Goal: Information Seeking & Learning: Learn about a topic

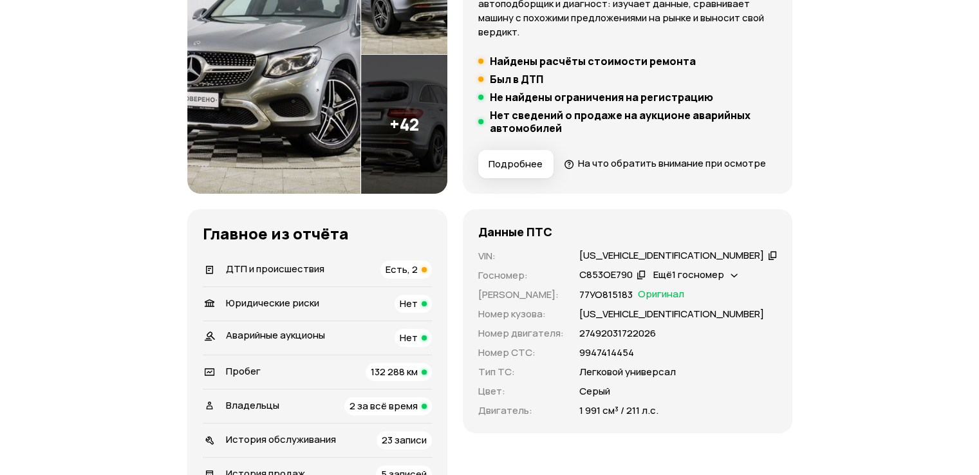
scroll to position [322, 0]
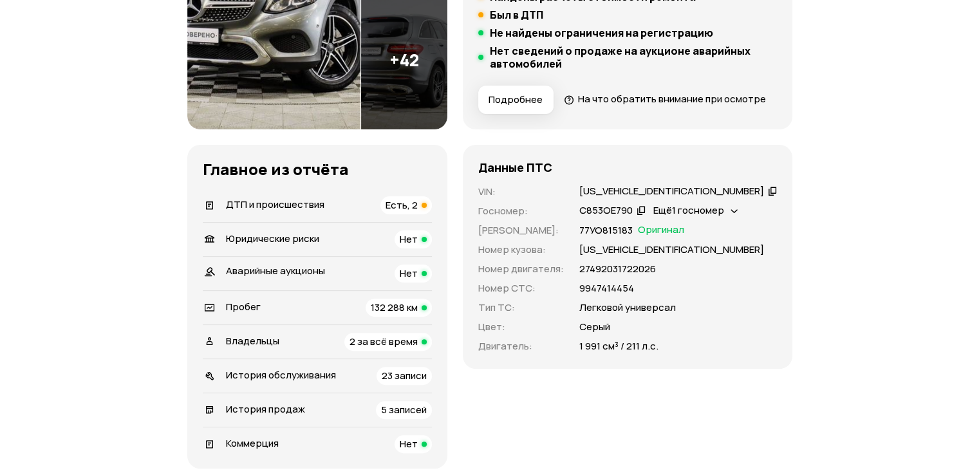
click at [418, 212] on span "Есть, 2" at bounding box center [402, 205] width 32 height 14
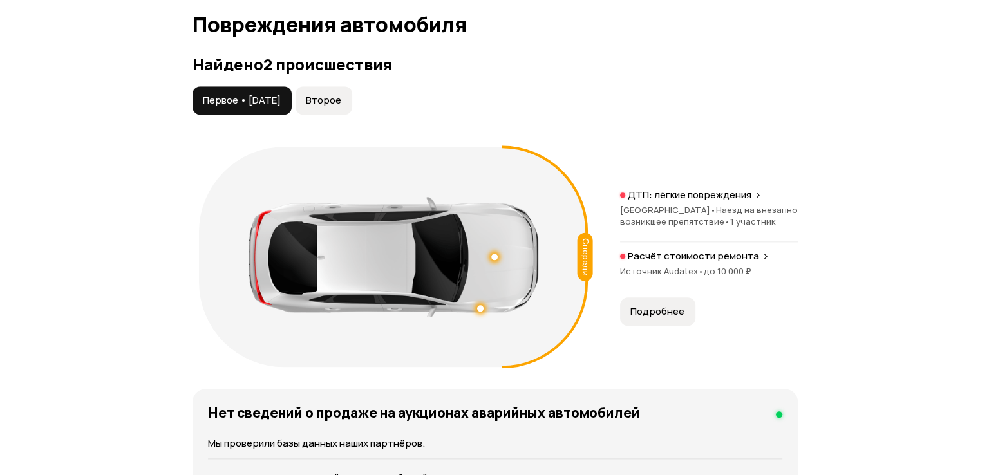
scroll to position [1454, 0]
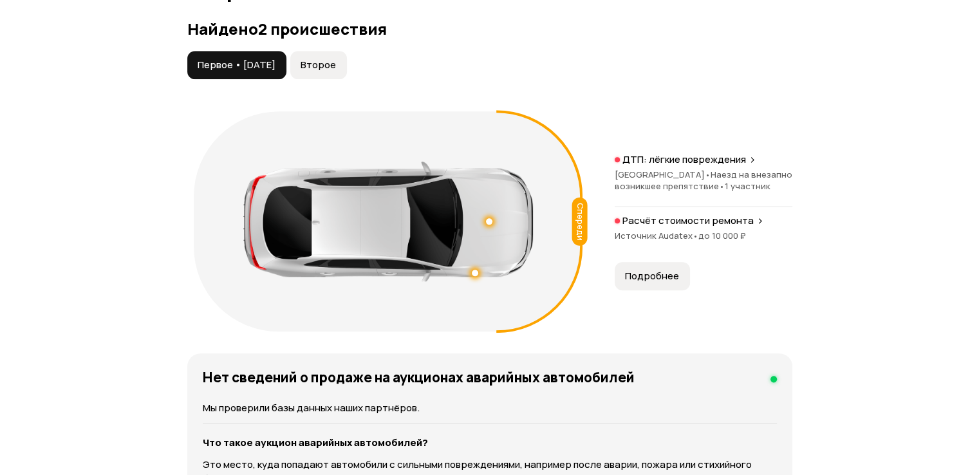
click at [336, 71] on span "Второе" at bounding box center [318, 65] width 35 height 13
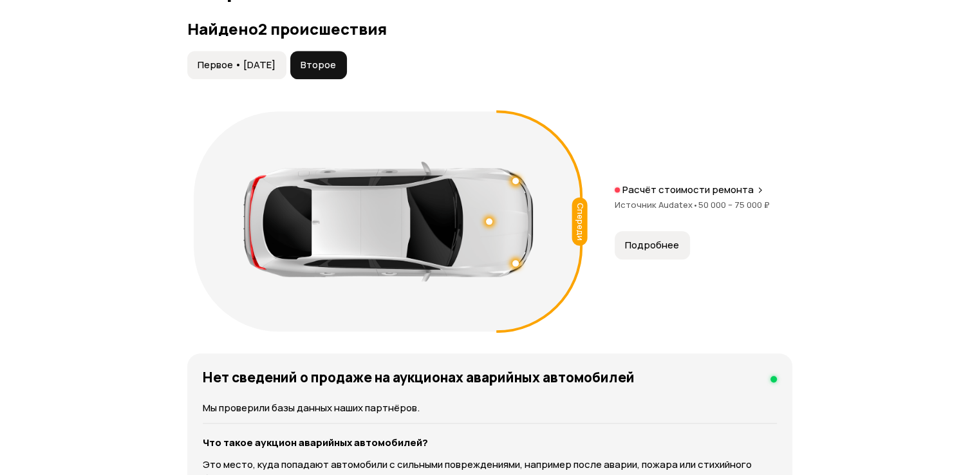
click at [655, 252] on span "Подробнее" at bounding box center [652, 245] width 54 height 13
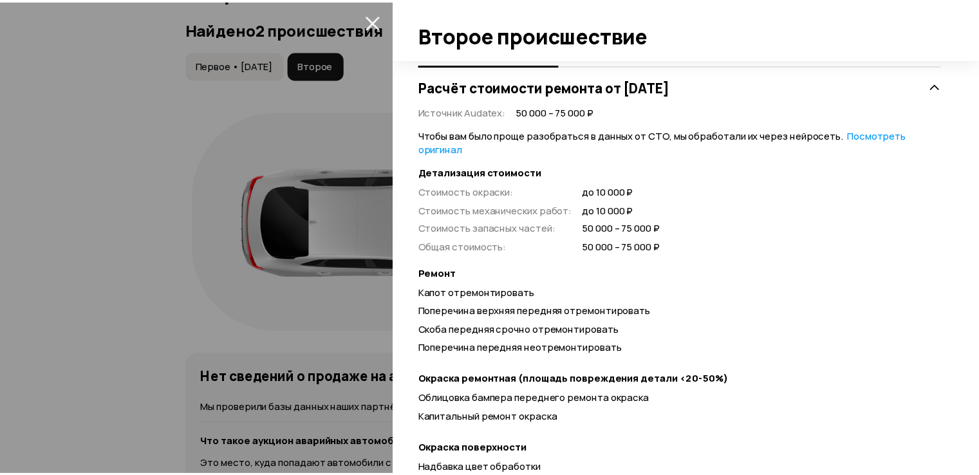
scroll to position [64, 0]
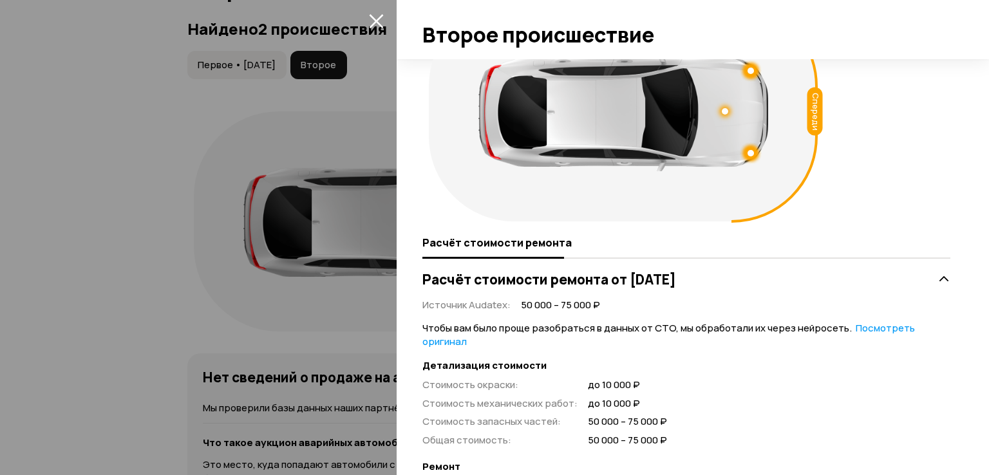
click at [373, 24] on icon "закрыть" at bounding box center [376, 21] width 14 height 14
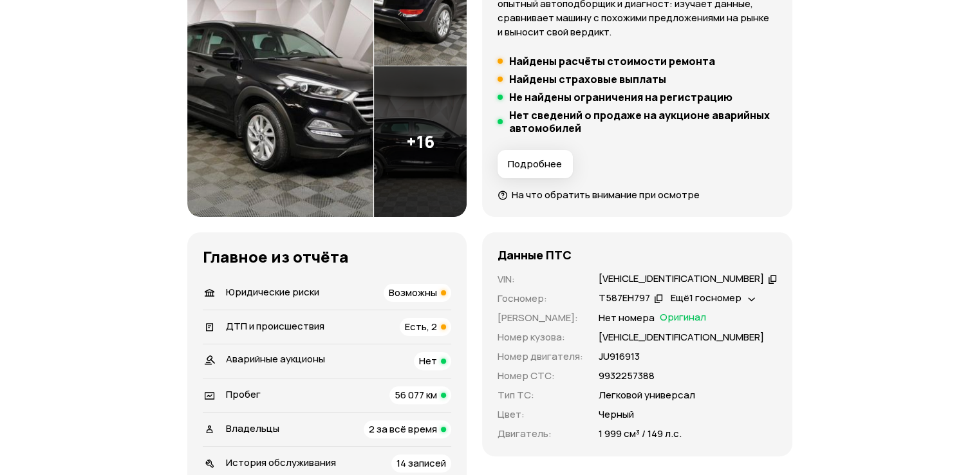
scroll to position [322, 0]
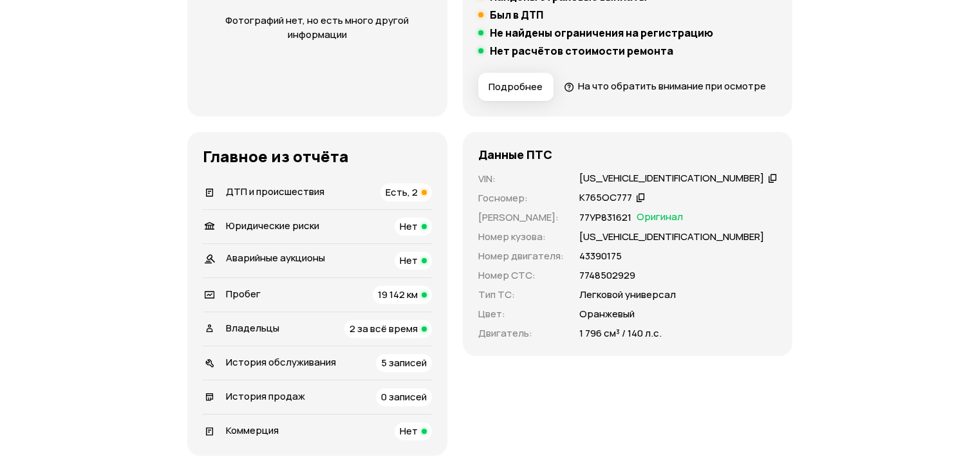
scroll to position [386, 0]
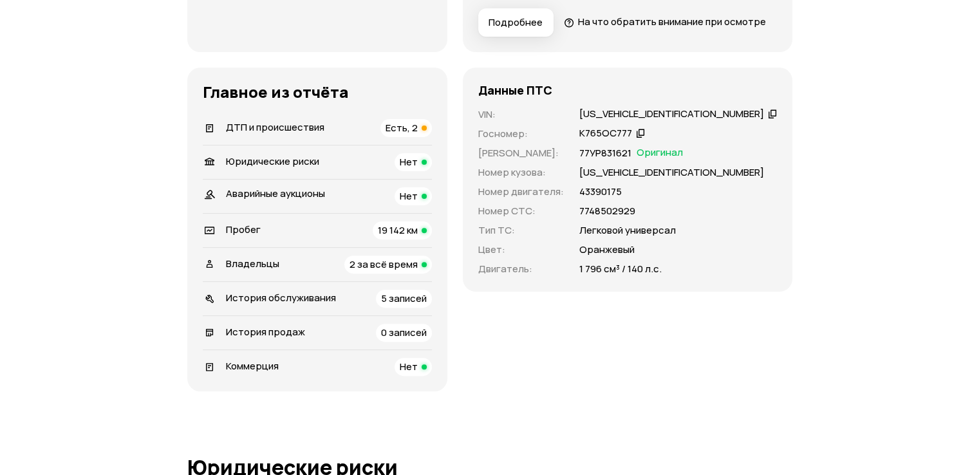
click at [418, 135] on span "Есть, 2" at bounding box center [402, 128] width 32 height 14
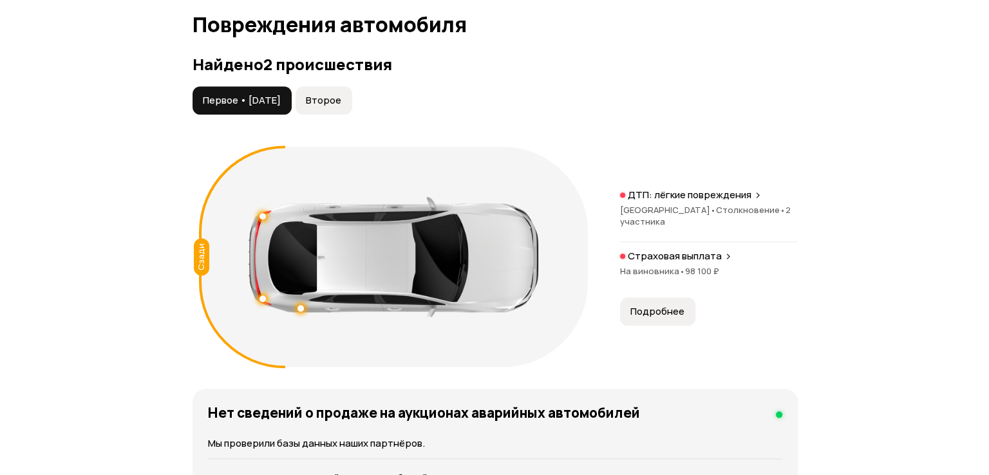
scroll to position [1441, 0]
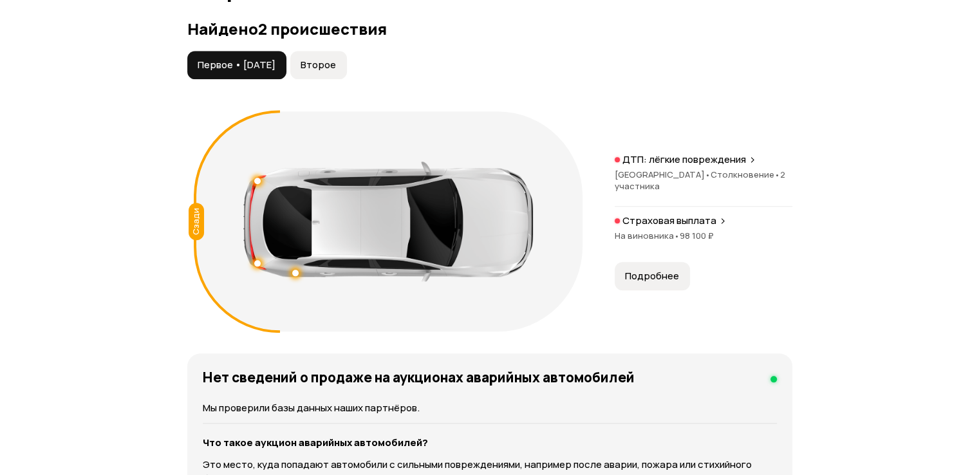
click at [646, 283] on span "Подробнее" at bounding box center [652, 276] width 54 height 13
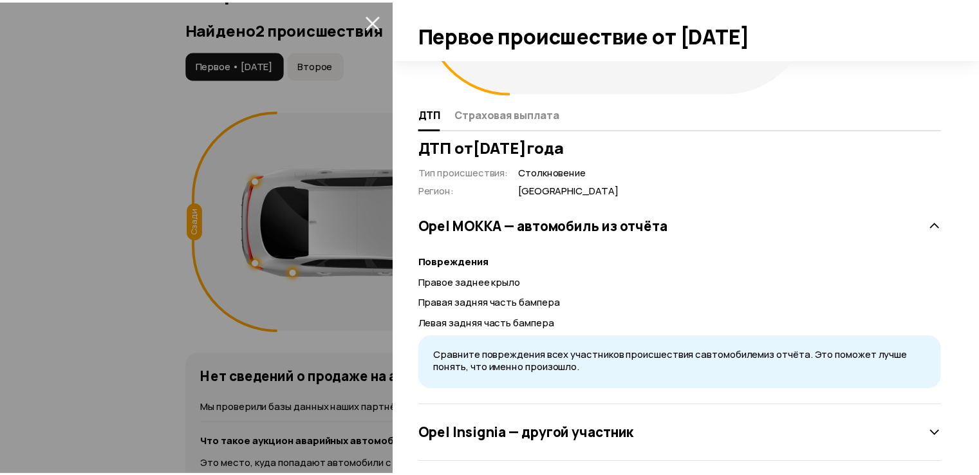
scroll to position [64, 0]
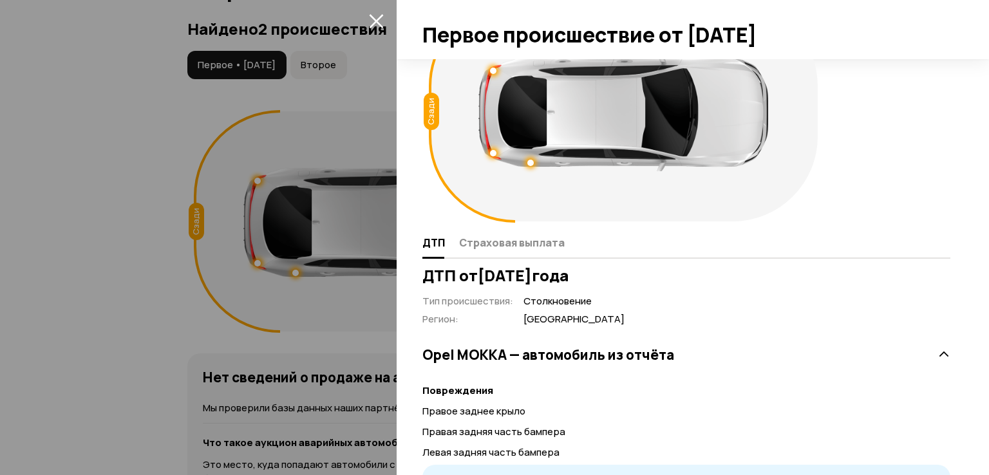
click at [375, 19] on icon "закрыть" at bounding box center [376, 21] width 14 height 14
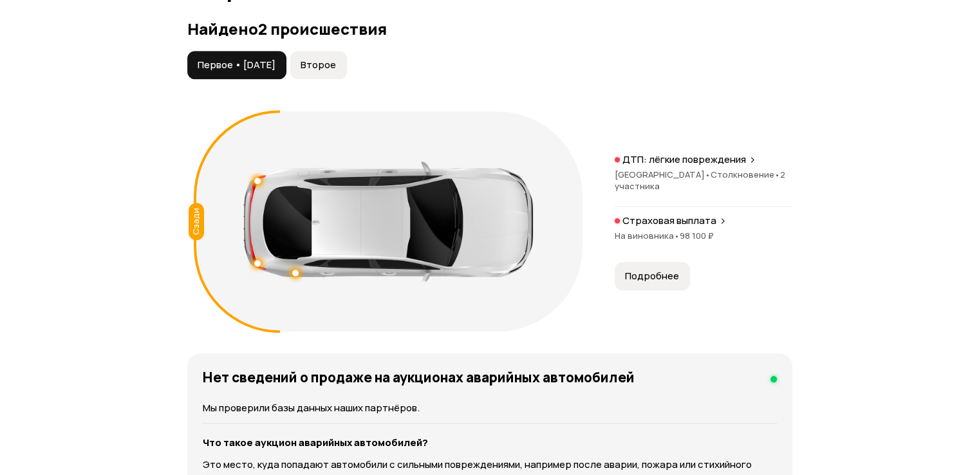
click at [336, 71] on span "Второе" at bounding box center [318, 65] width 35 height 13
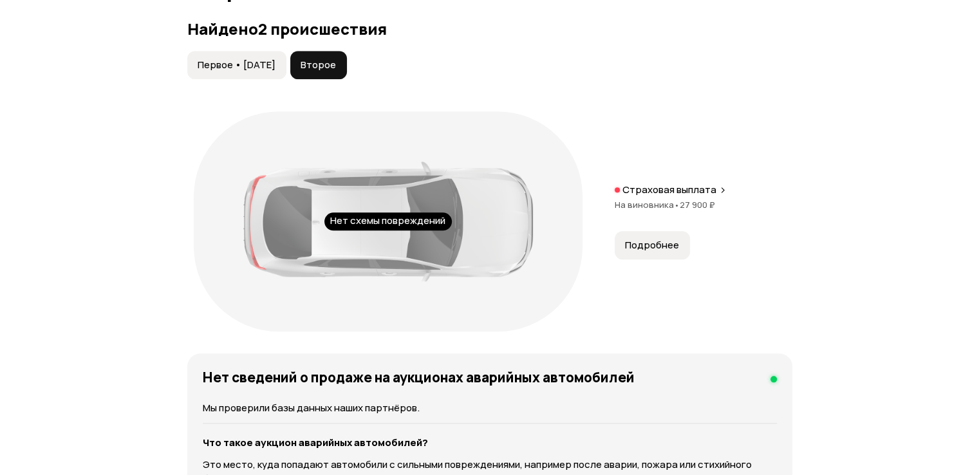
click at [659, 252] on span "Подробнее" at bounding box center [652, 245] width 54 height 13
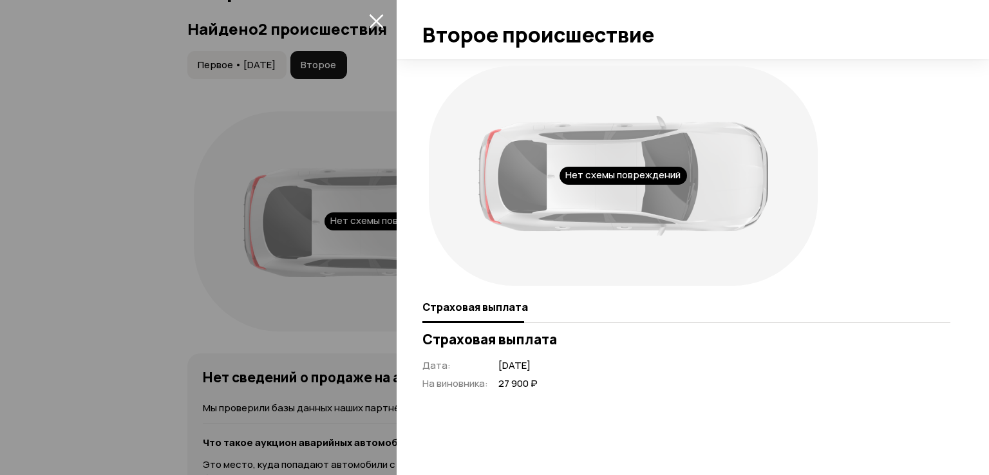
click at [379, 21] on icon "закрыть" at bounding box center [376, 21] width 15 height 15
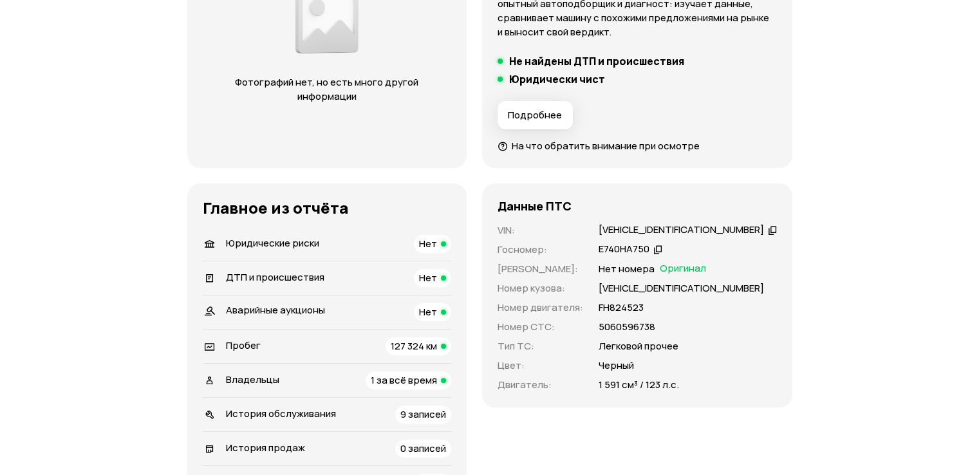
scroll to position [322, 0]
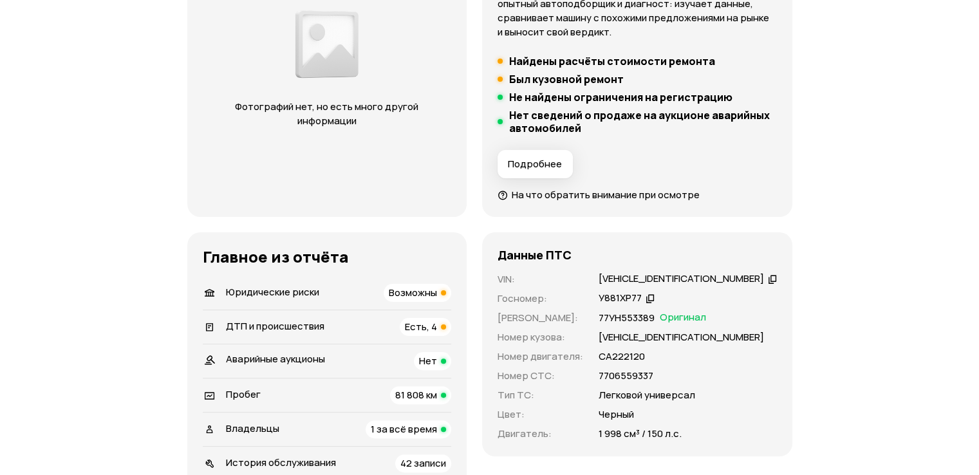
scroll to position [322, 0]
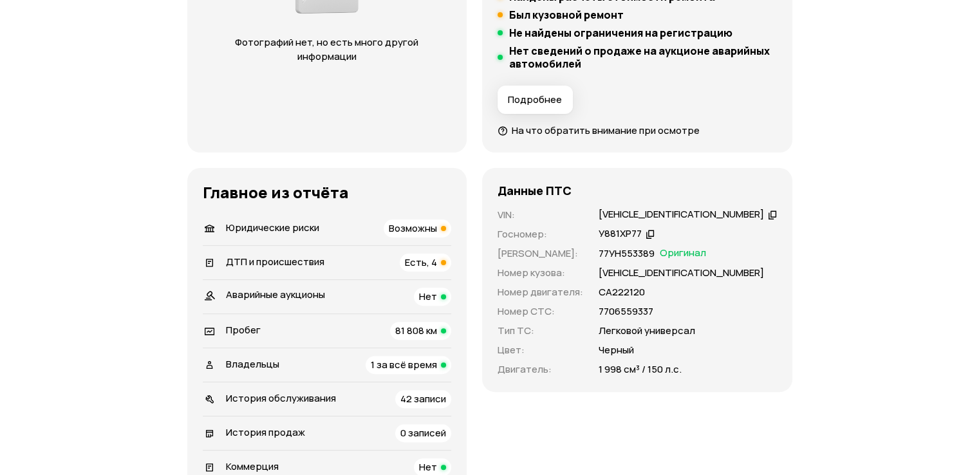
click at [334, 252] on li "ДТП и происшествия Есть, 4" at bounding box center [327, 262] width 248 height 34
click at [326, 256] on div "ДТП и происшествия" at bounding box center [263, 263] width 131 height 14
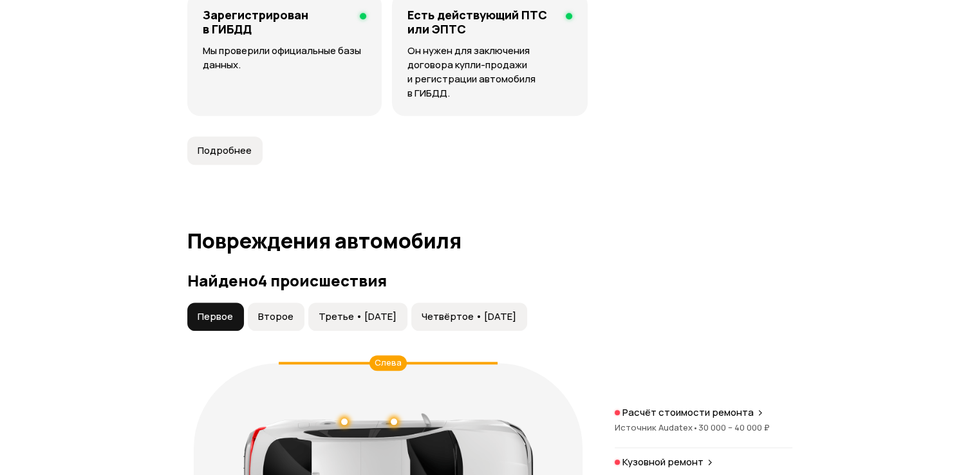
scroll to position [1468, 0]
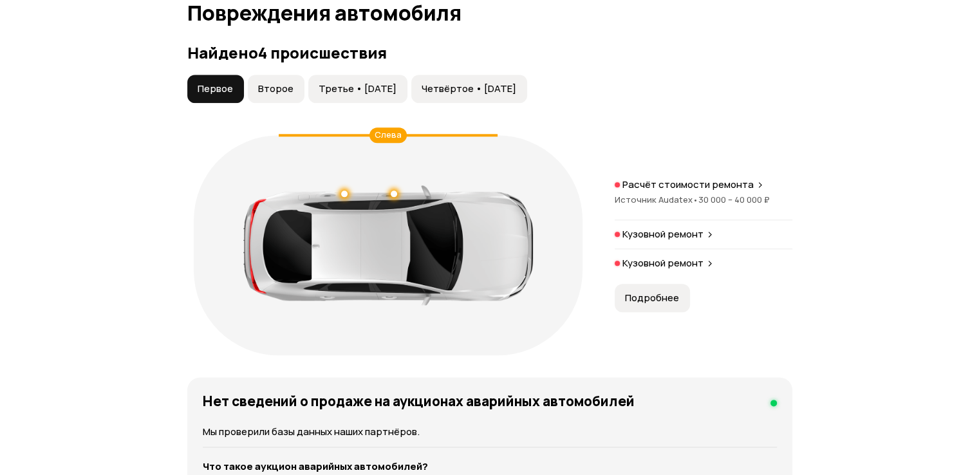
click at [288, 89] on span "Второе" at bounding box center [275, 88] width 35 height 13
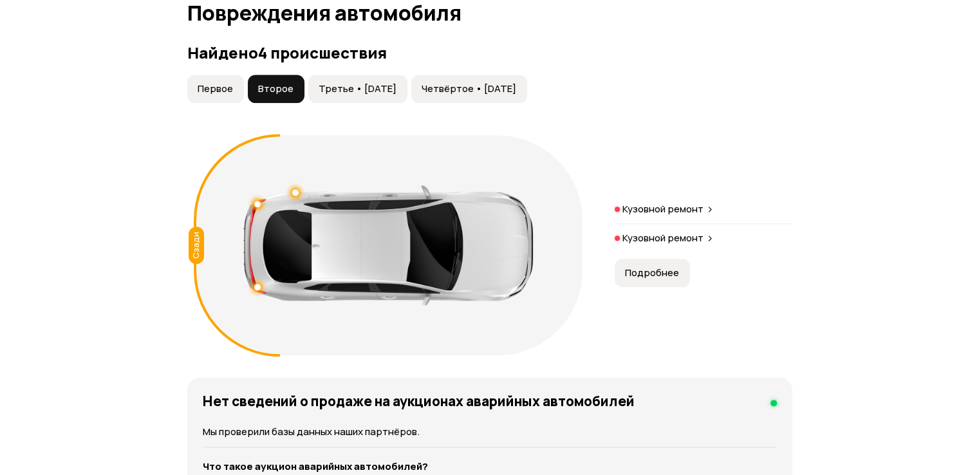
click at [348, 85] on span "Третье • 16 окт 2021" at bounding box center [358, 88] width 78 height 13
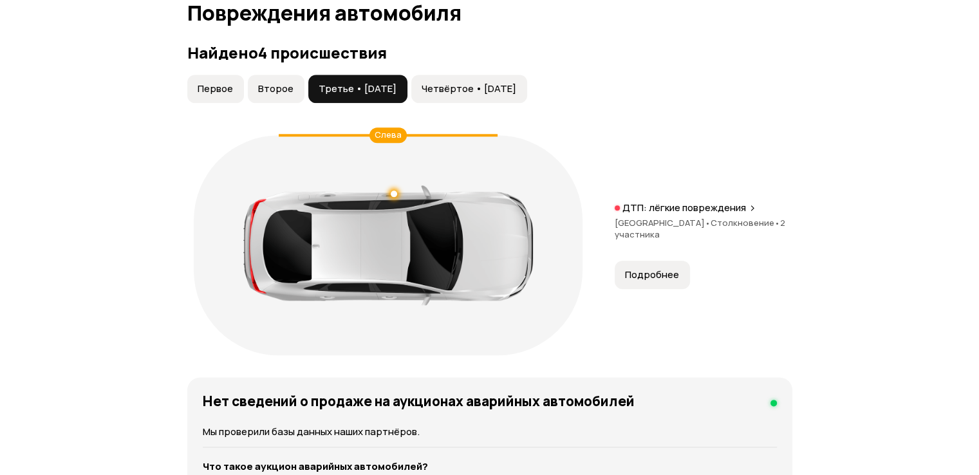
click at [469, 89] on span "Четвёртое • 06 дек 2021" at bounding box center [469, 88] width 95 height 13
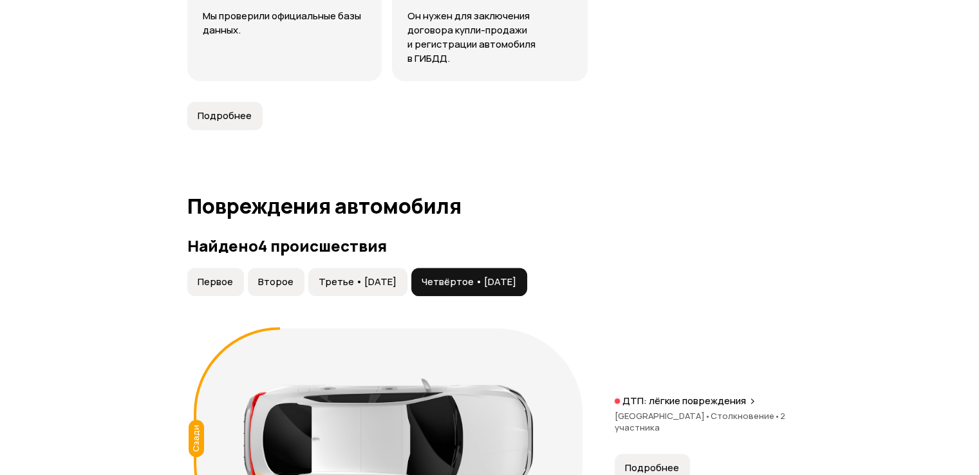
scroll to position [1146, 0]
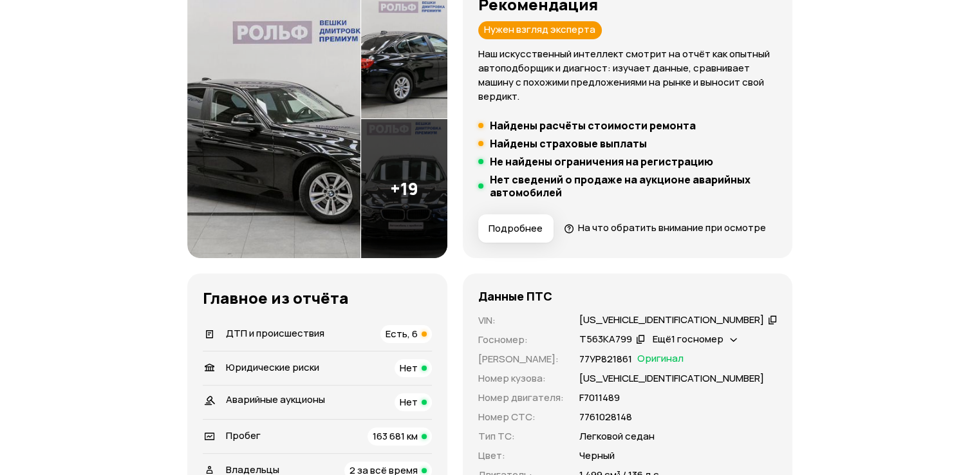
scroll to position [322, 0]
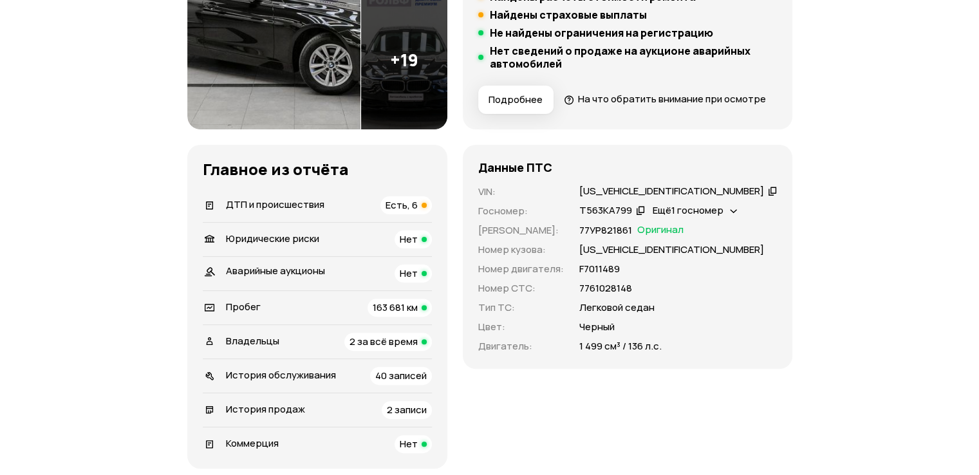
click at [418, 212] on span "Есть, 6" at bounding box center [402, 205] width 32 height 14
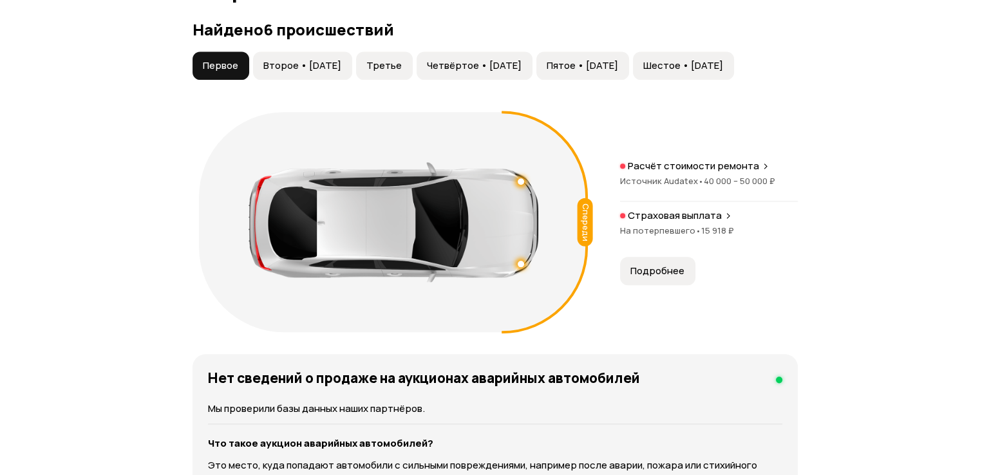
scroll to position [1454, 0]
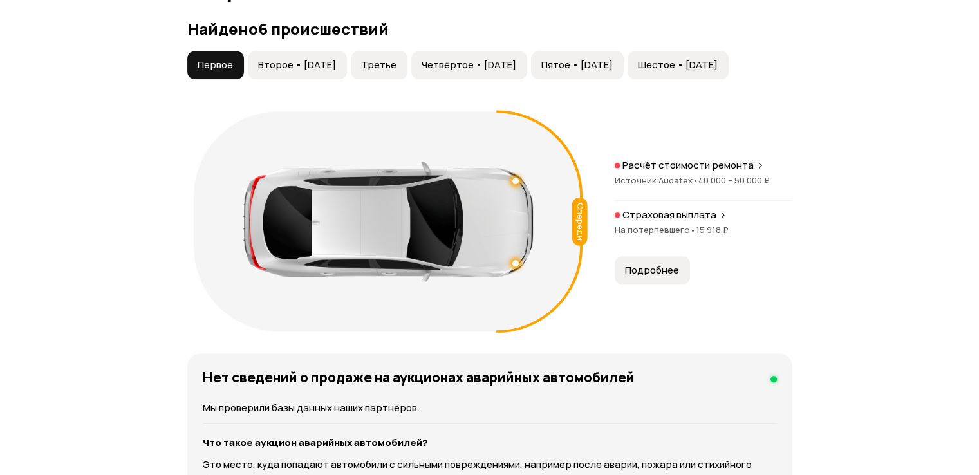
click at [295, 71] on span "Второе • 26 ноя 2018" at bounding box center [297, 65] width 78 height 13
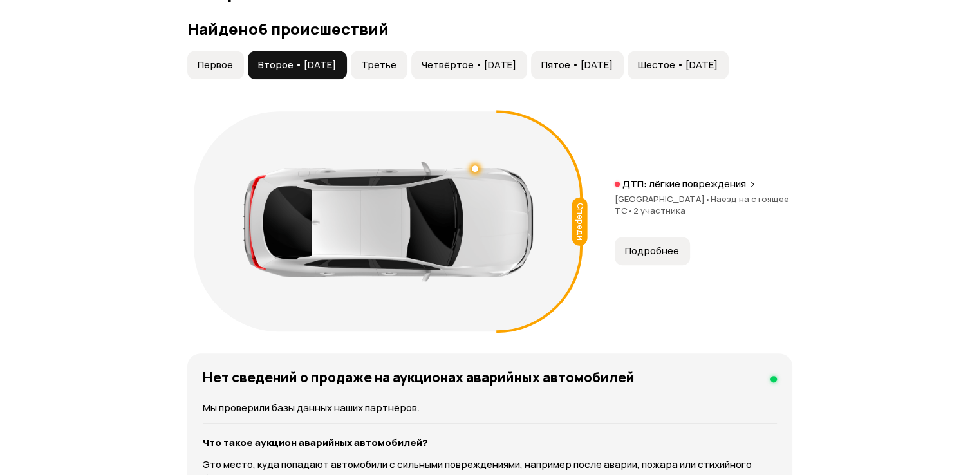
click at [393, 71] on span "Третье" at bounding box center [378, 65] width 35 height 13
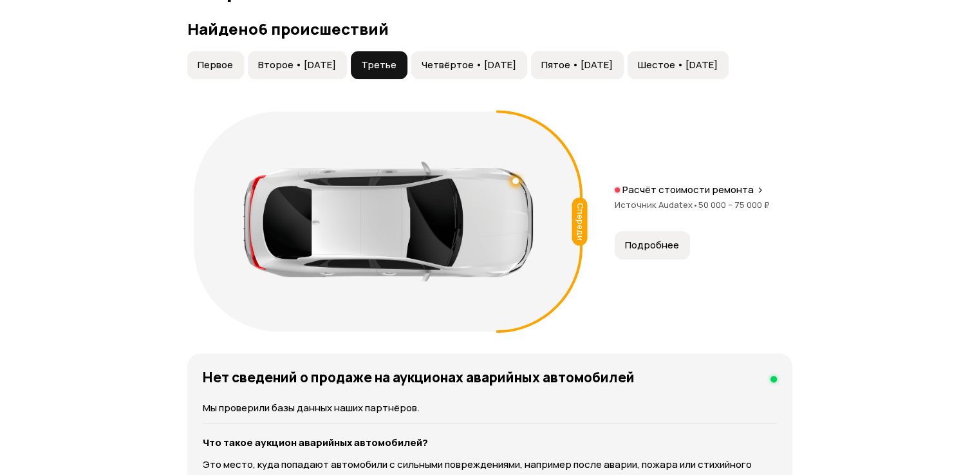
click at [469, 71] on span "Четвёртое • 06 ноя 2020" at bounding box center [469, 65] width 95 height 13
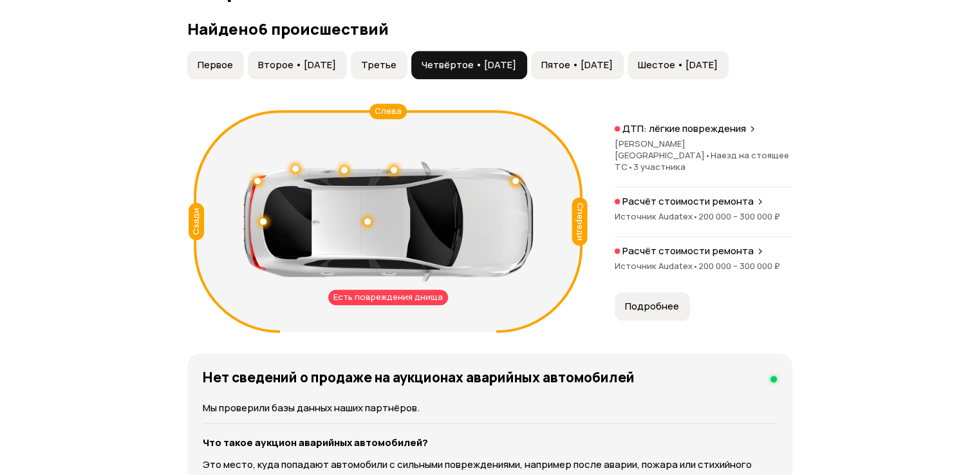
click at [672, 257] on p "Расчёт стоимости ремонта" at bounding box center [687, 251] width 131 height 13
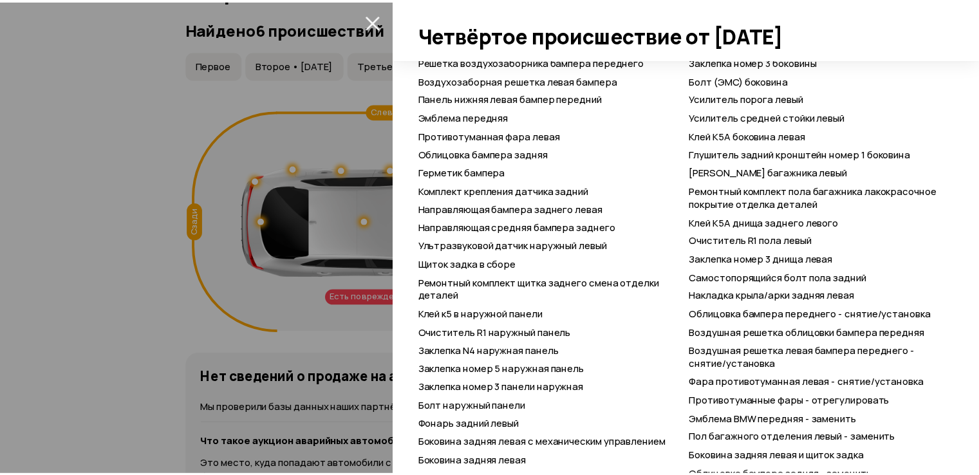
scroll to position [661, 0]
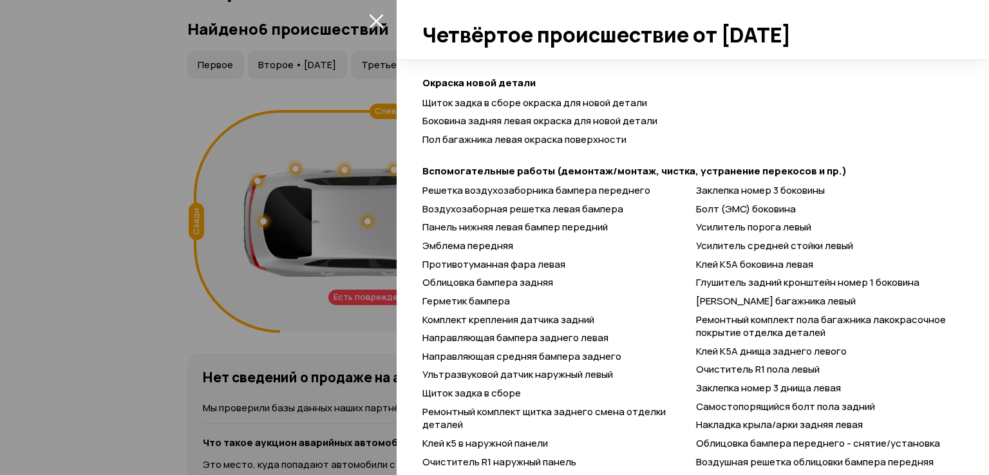
click at [374, 24] on icon "закрыть" at bounding box center [376, 21] width 15 height 15
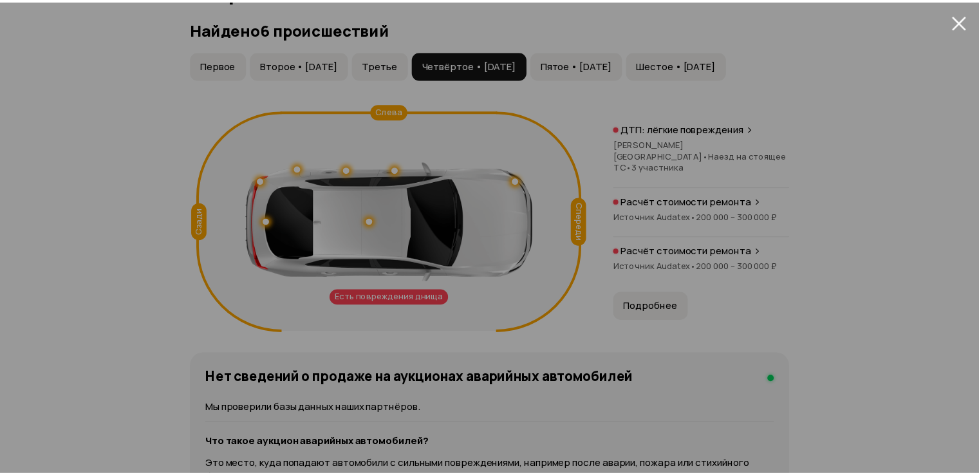
scroll to position [222, 0]
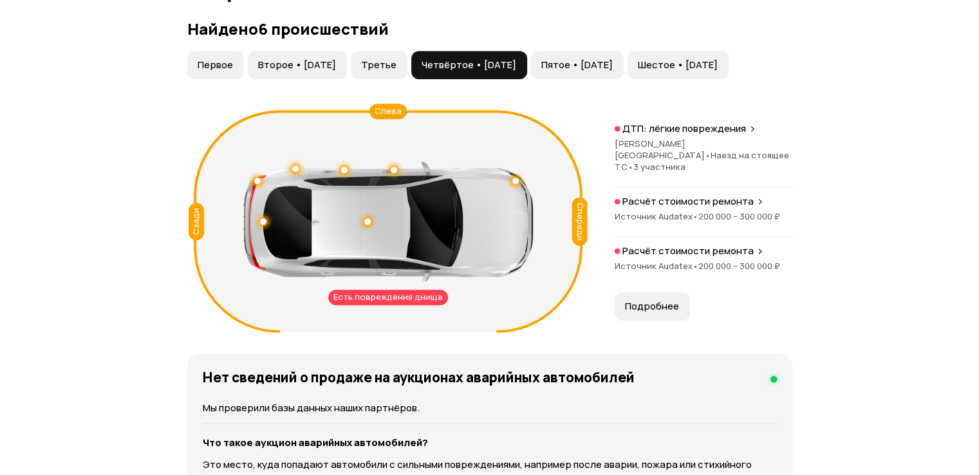
click at [605, 71] on span "Пятое • 10 ноя 2022" at bounding box center [576, 65] width 71 height 13
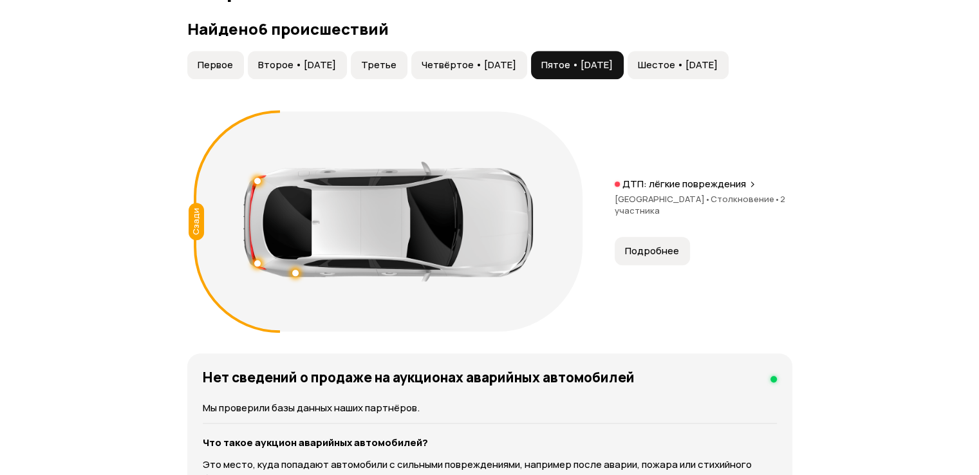
click at [718, 71] on span "Шестое • 22 фев 2025" at bounding box center [678, 65] width 80 height 13
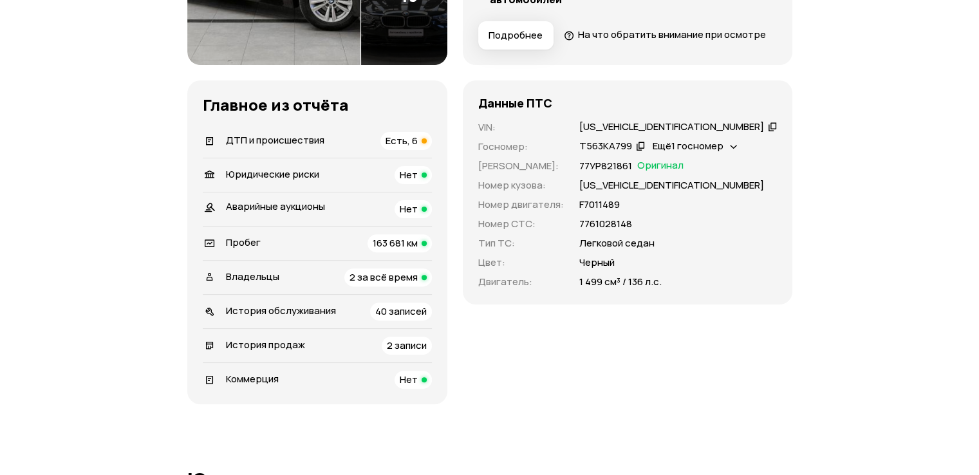
scroll to position [257, 0]
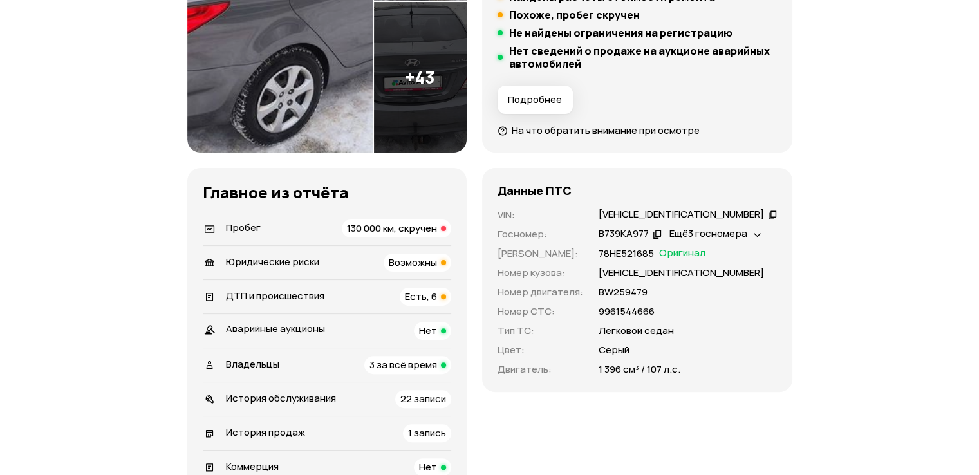
scroll to position [386, 0]
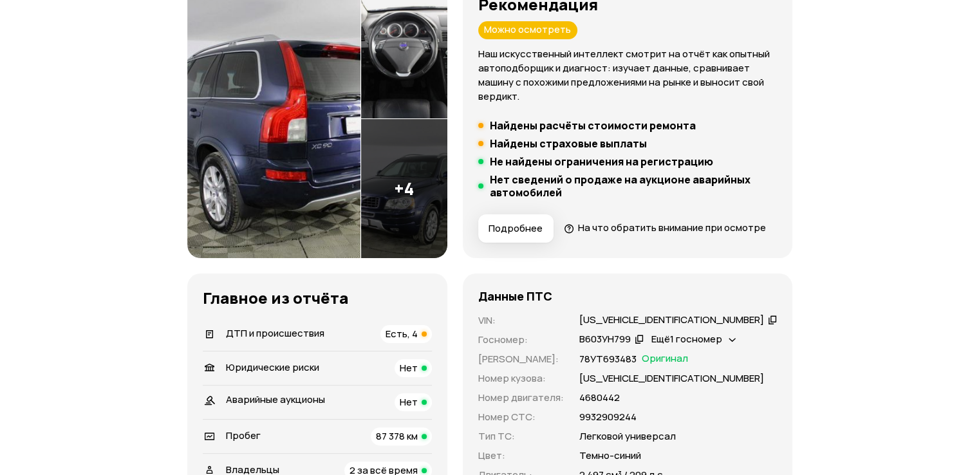
scroll to position [322, 0]
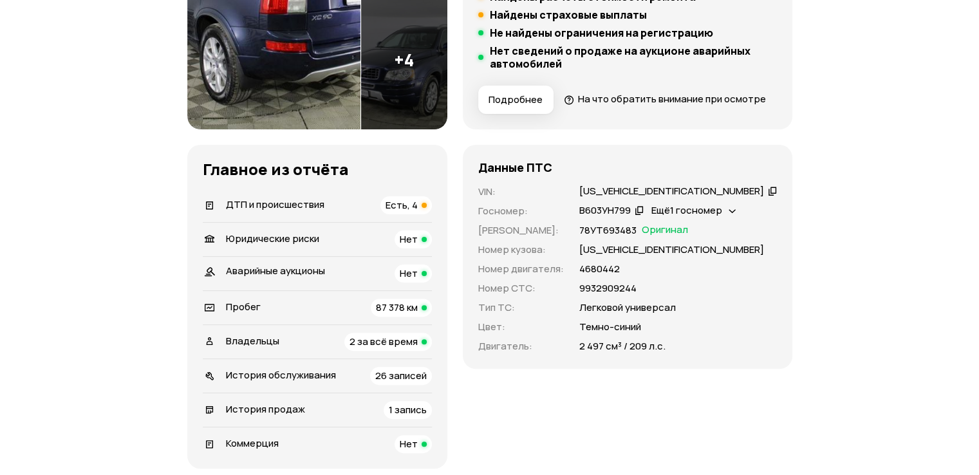
click at [418, 212] on span "Есть, 4" at bounding box center [402, 205] width 32 height 14
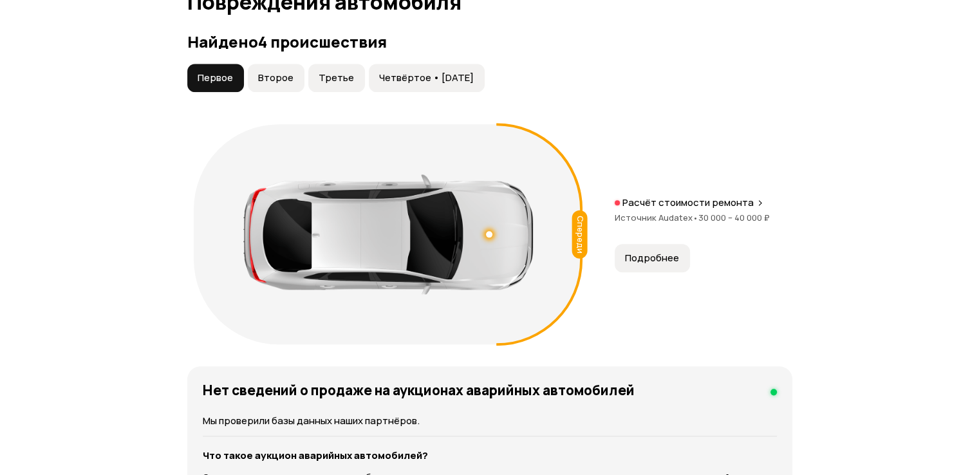
scroll to position [1454, 0]
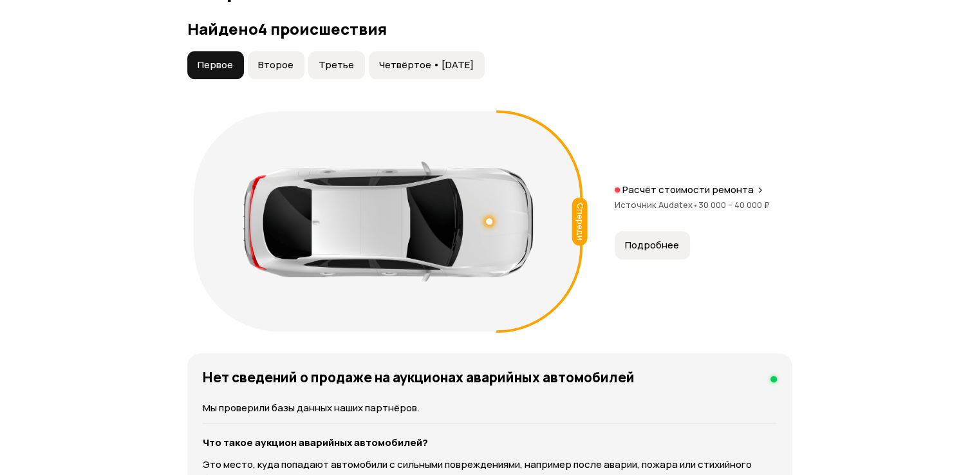
click at [280, 71] on span "Второе" at bounding box center [275, 65] width 35 height 13
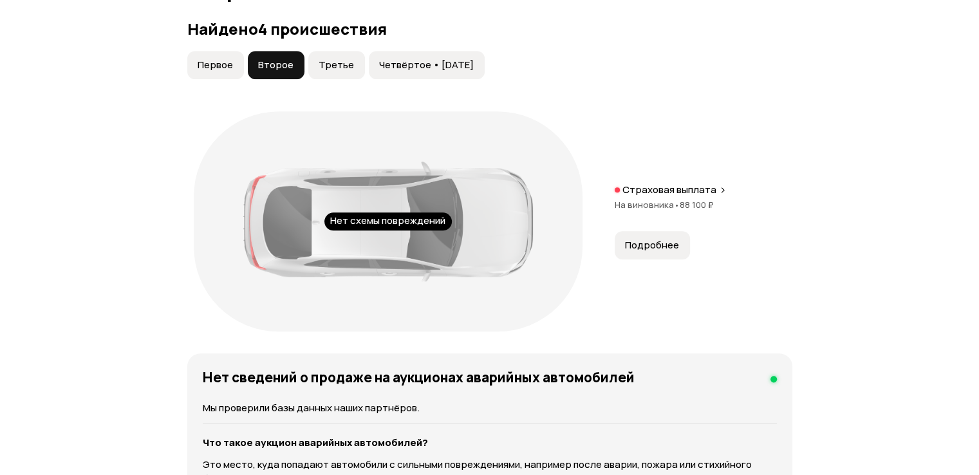
click at [342, 71] on span "Третье" at bounding box center [336, 65] width 35 height 13
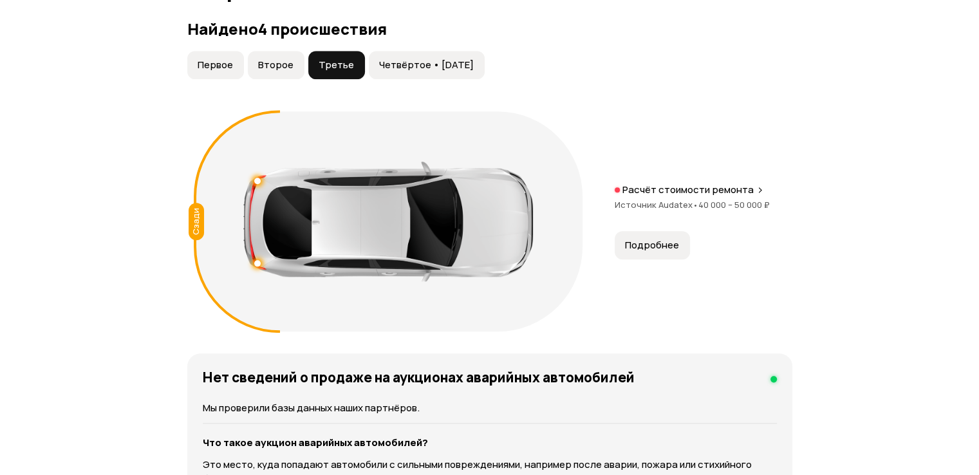
click at [404, 71] on span "Четвёртое • [DATE]" at bounding box center [426, 65] width 95 height 13
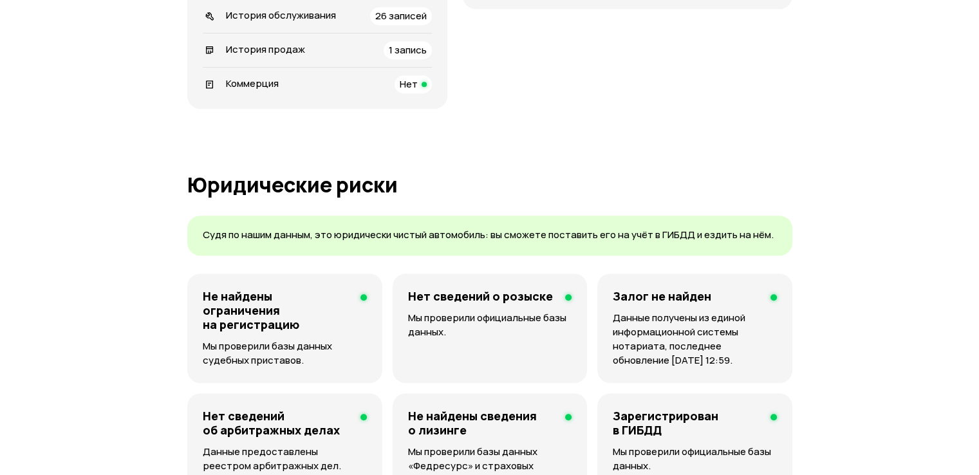
scroll to position [489, 0]
